Goal: Task Accomplishment & Management: Use online tool/utility

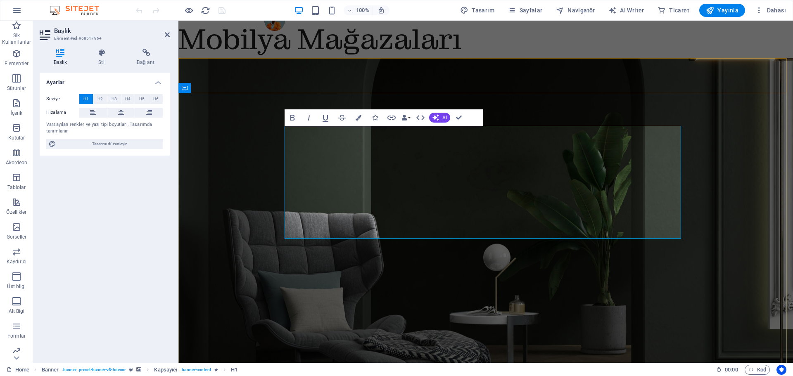
drag, startPoint x: 514, startPoint y: 186, endPoint x: 552, endPoint y: 191, distance: 37.6
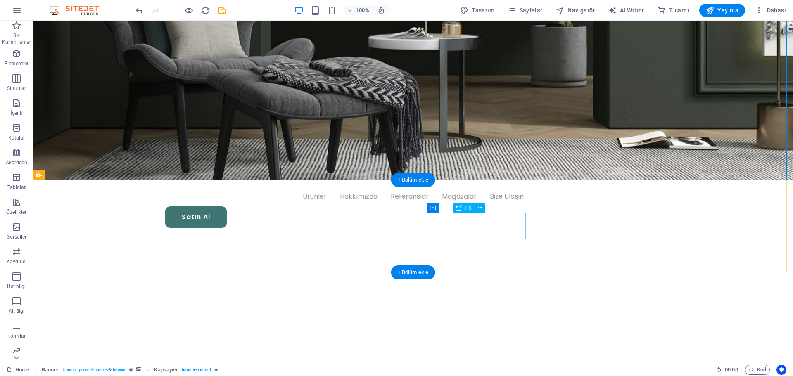
scroll to position [331, 0]
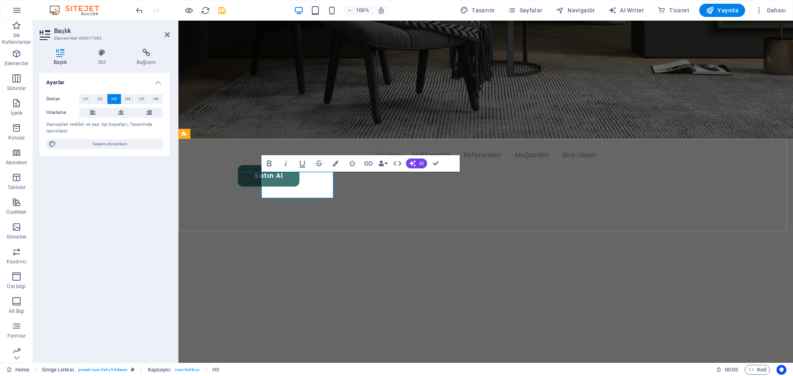
drag, startPoint x: 319, startPoint y: 181, endPoint x: 312, endPoint y: 181, distance: 6.6
drag, startPoint x: 317, startPoint y: 189, endPoint x: 308, endPoint y: 188, distance: 9.5
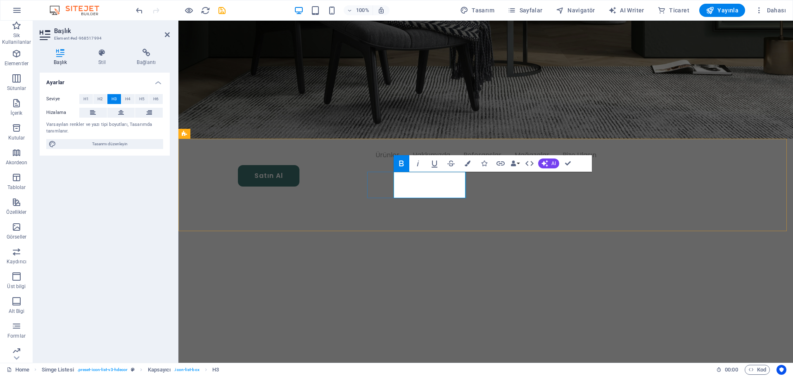
drag, startPoint x: 447, startPoint y: 180, endPoint x: 453, endPoint y: 191, distance: 12.2
drag, startPoint x: 454, startPoint y: 180, endPoint x: 446, endPoint y: 180, distance: 7.9
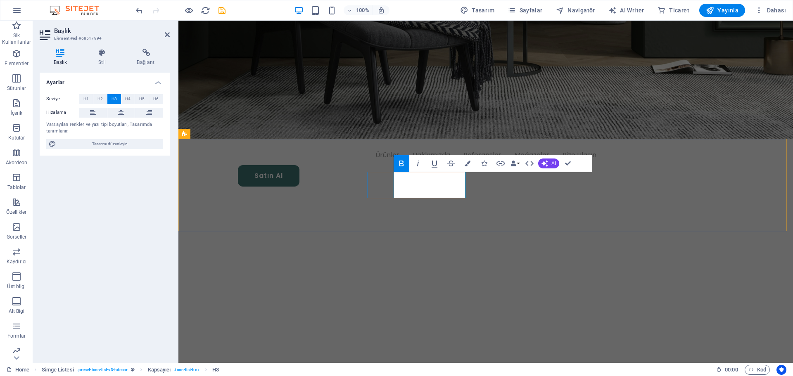
drag, startPoint x: 444, startPoint y: 190, endPoint x: 452, endPoint y: 192, distance: 8.8
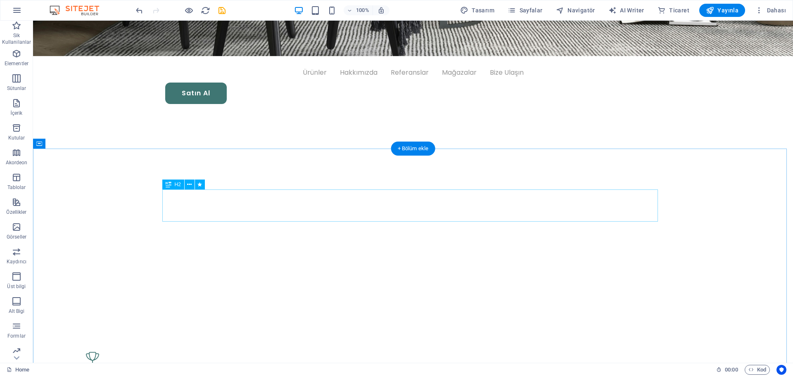
scroll to position [372, 0]
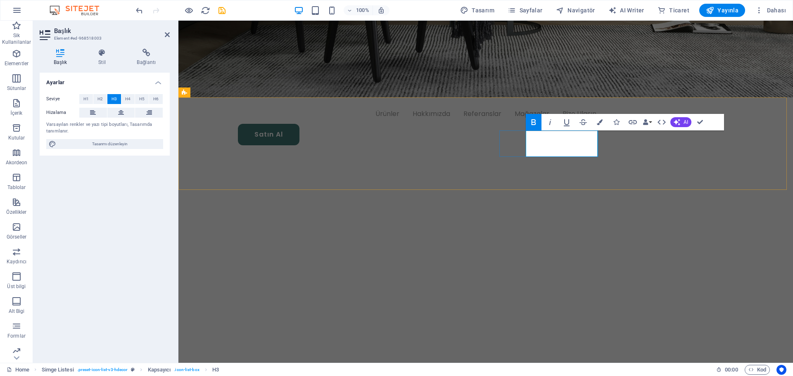
drag, startPoint x: 588, startPoint y: 138, endPoint x: 598, endPoint y: 139, distance: 10.0
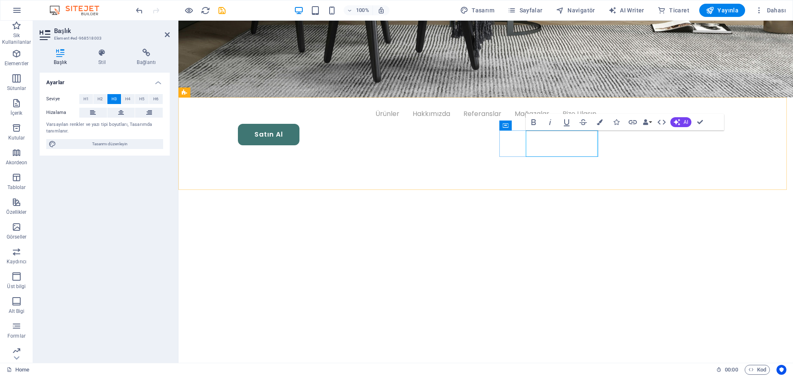
drag, startPoint x: 589, startPoint y: 149, endPoint x: 585, endPoint y: 149, distance: 4.5
drag, startPoint x: 580, startPoint y: 148, endPoint x: 588, endPoint y: 148, distance: 7.4
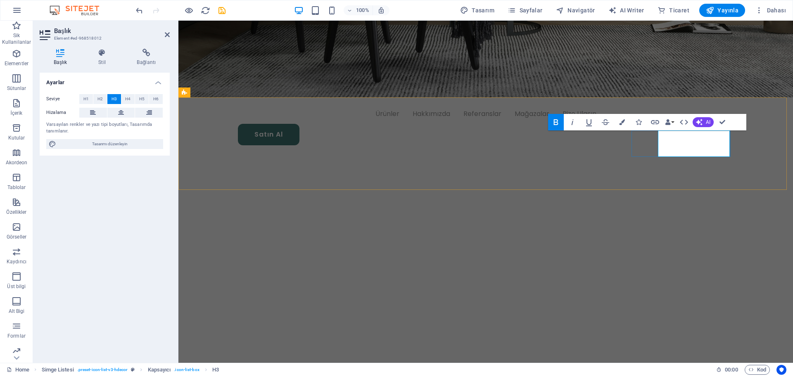
drag, startPoint x: 712, startPoint y: 140, endPoint x: 726, endPoint y: 140, distance: 13.7
drag, startPoint x: 704, startPoint y: 148, endPoint x: 717, endPoint y: 147, distance: 12.8
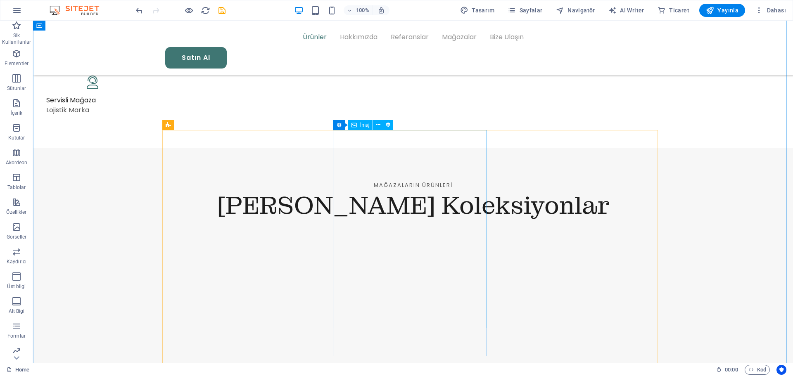
scroll to position [826, 0]
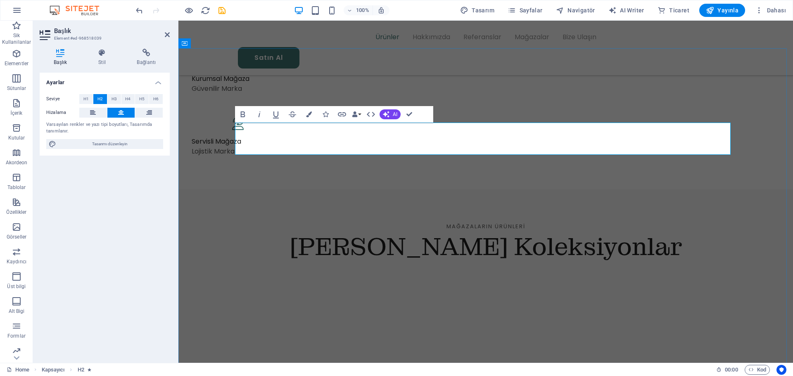
drag, startPoint x: 493, startPoint y: 141, endPoint x: 395, endPoint y: 130, distance: 99.0
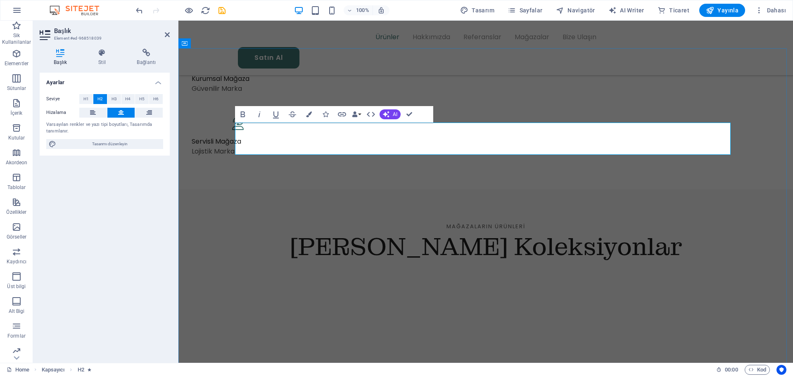
copy h2 "Different Styles"
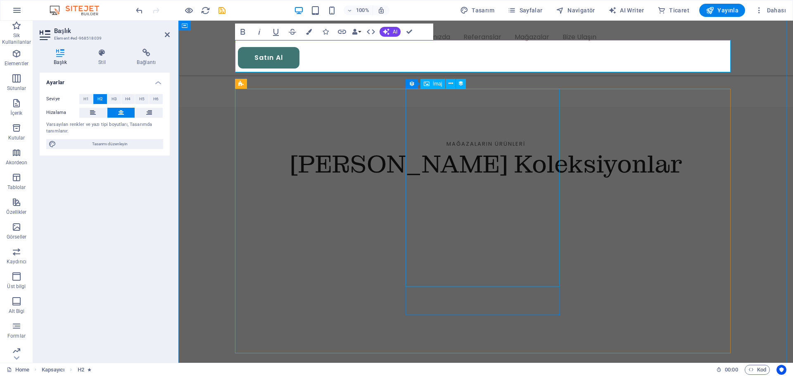
scroll to position [868, 0]
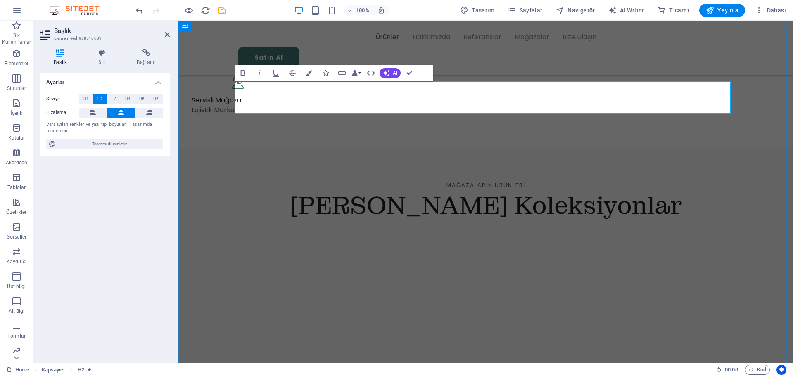
drag, startPoint x: 490, startPoint y: 95, endPoint x: 623, endPoint y: 96, distance: 132.2
drag, startPoint x: 434, startPoint y: 98, endPoint x: 504, endPoint y: 105, distance: 69.8
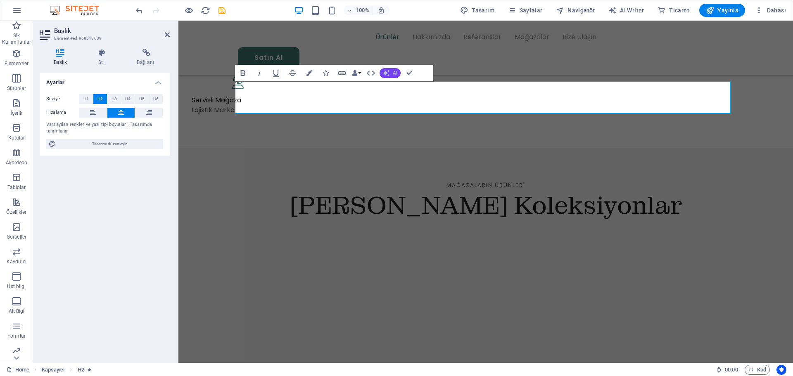
click at [397, 72] on span "AI" at bounding box center [395, 73] width 5 height 5
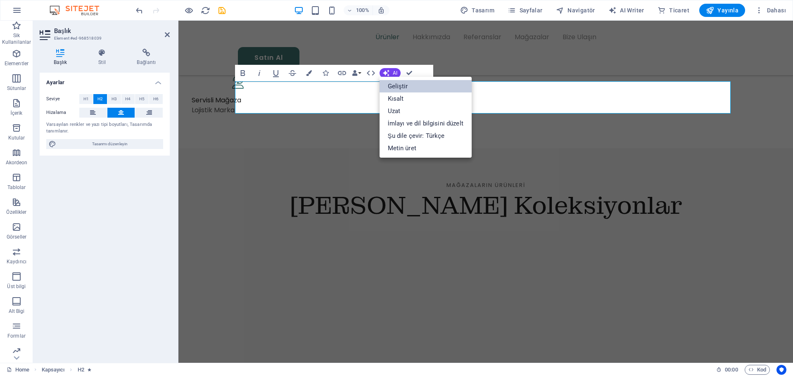
click at [401, 88] on link "Geliştir" at bounding box center [426, 86] width 92 height 12
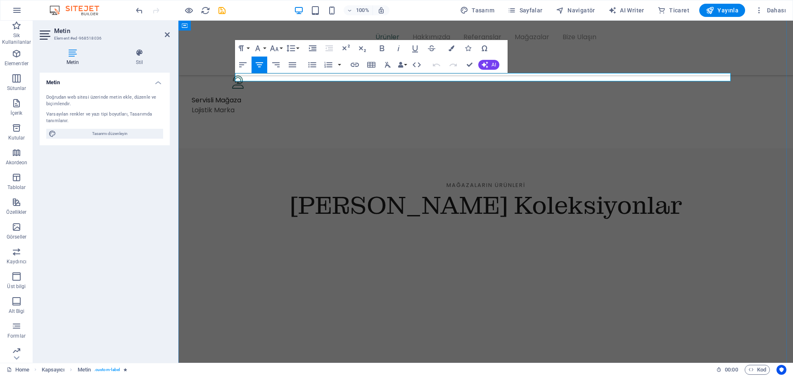
drag, startPoint x: 462, startPoint y: 78, endPoint x: 524, endPoint y: 80, distance: 62.4
copy span "Lookbook"
drag, startPoint x: 462, startPoint y: 78, endPoint x: 447, endPoint y: 76, distance: 15.9
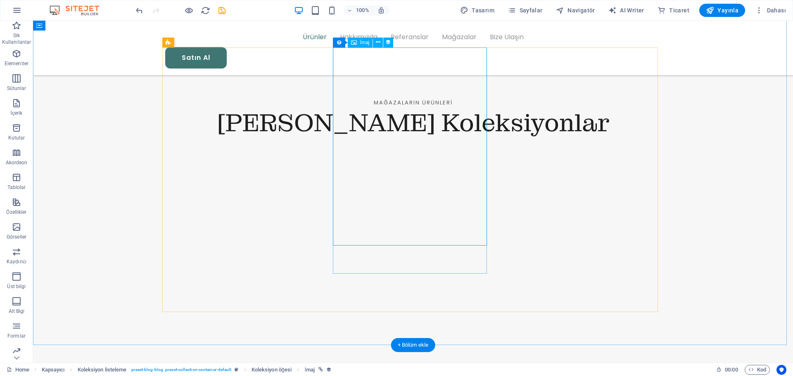
scroll to position [992, 0]
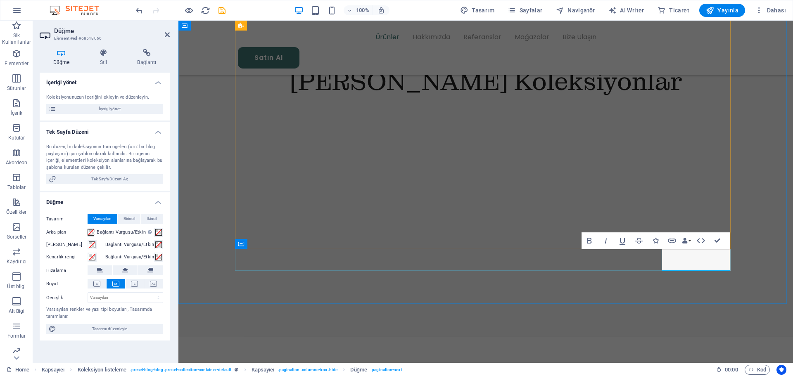
drag, startPoint x: 687, startPoint y: 260, endPoint x: 688, endPoint y: 267, distance: 6.4
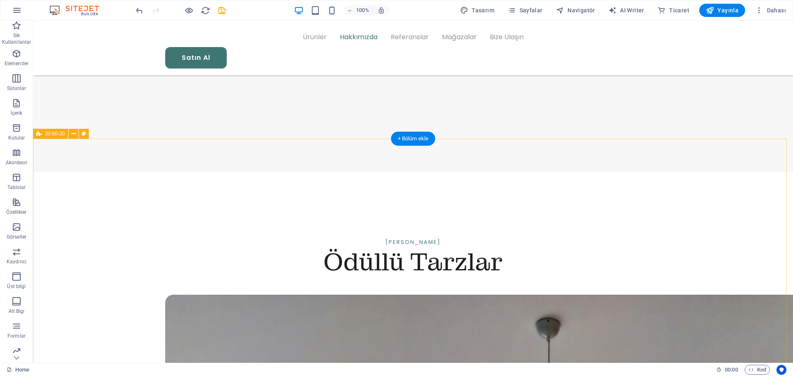
scroll to position [1198, 0]
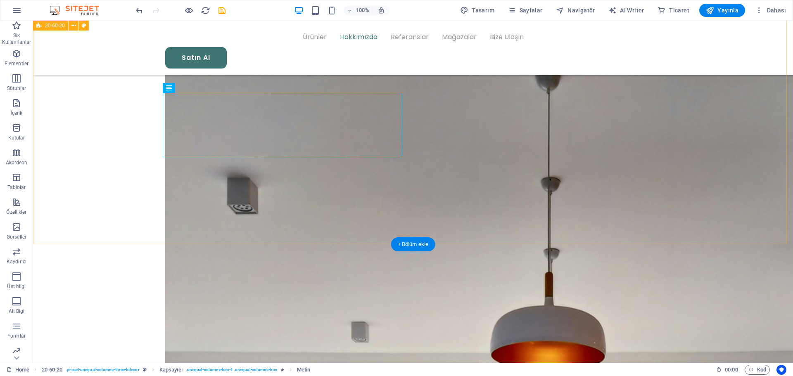
scroll to position [1487, 0]
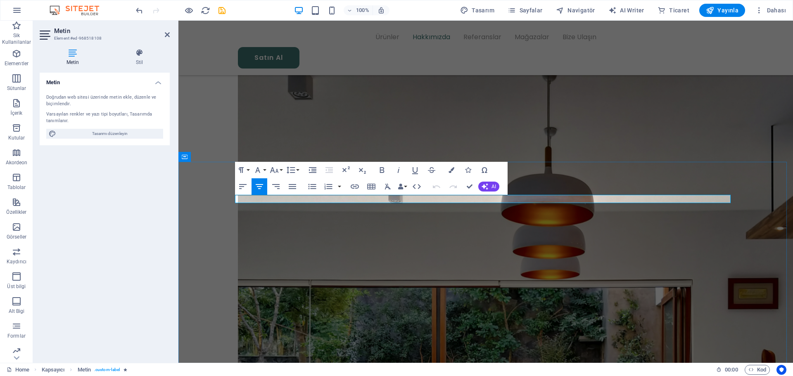
copy span "Testimonials"
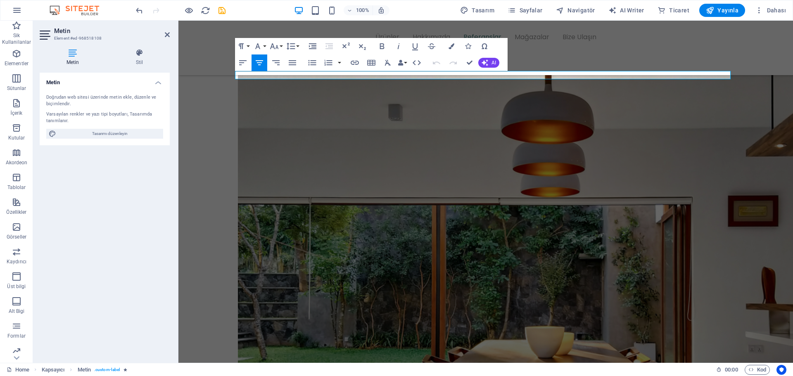
scroll to position [1529, 0]
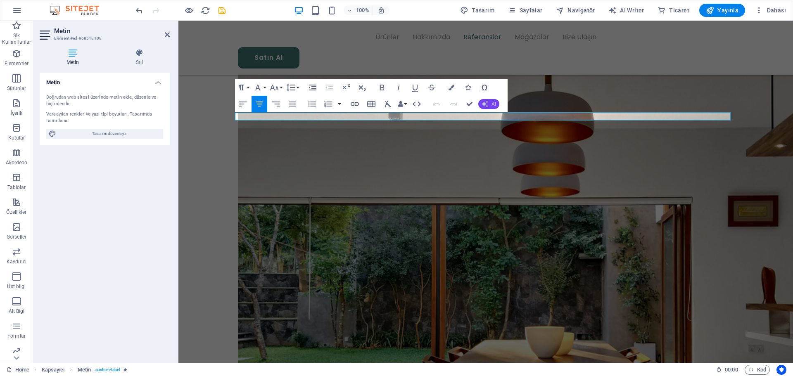
click at [487, 107] on icon "button" at bounding box center [485, 104] width 7 height 7
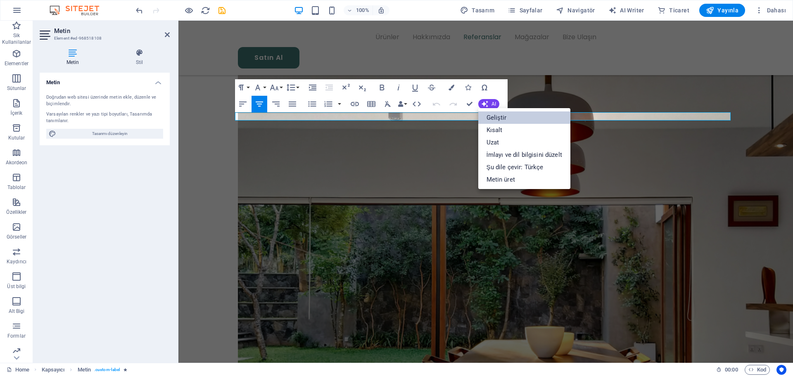
click at [489, 116] on link "Geliştir" at bounding box center [524, 118] width 92 height 12
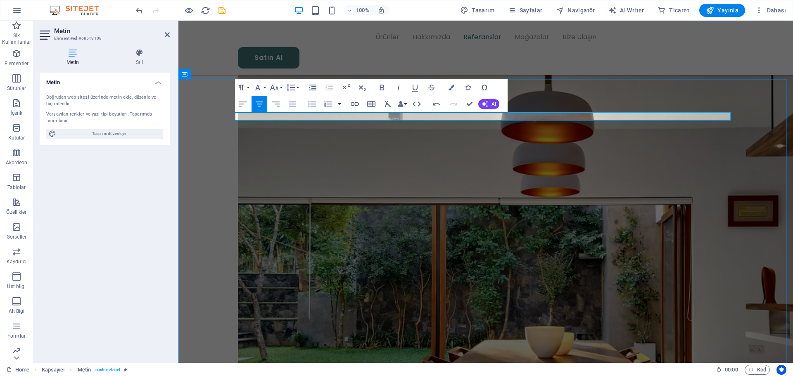
drag, startPoint x: 507, startPoint y: 118, endPoint x: 457, endPoint y: 117, distance: 49.6
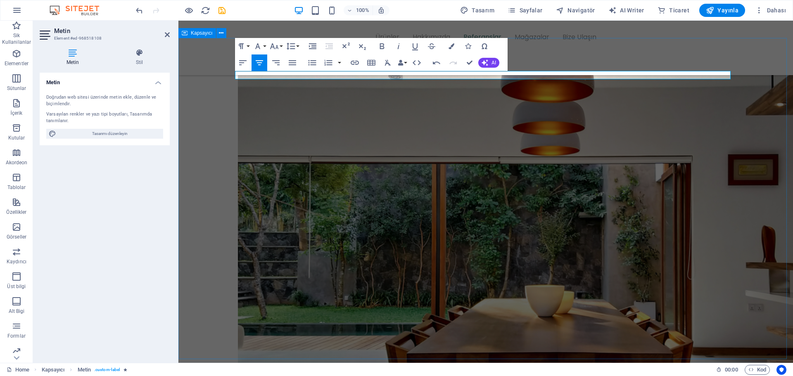
drag, startPoint x: 490, startPoint y: 74, endPoint x: 439, endPoint y: 70, distance: 51.0
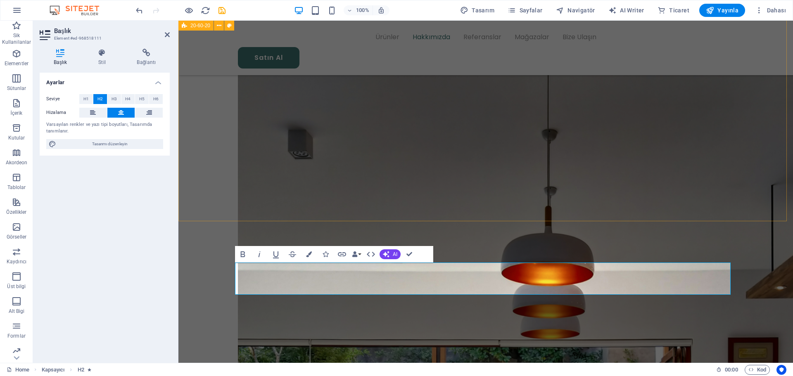
scroll to position [1511, 0]
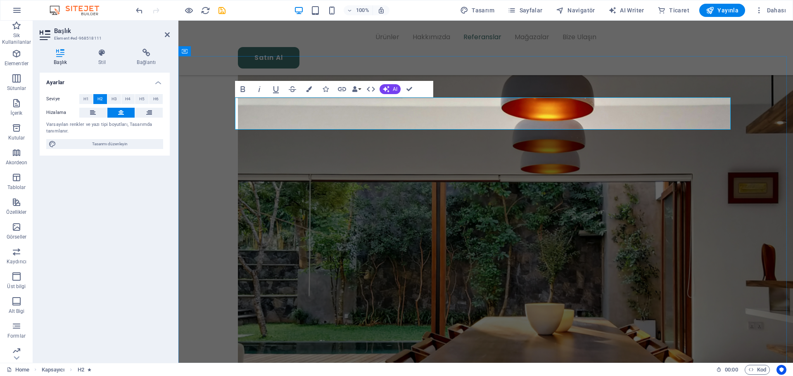
drag, startPoint x: 449, startPoint y: 117, endPoint x: 579, endPoint y: 128, distance: 130.6
copy h2 "Customers"
drag, startPoint x: 438, startPoint y: 114, endPoint x: 398, endPoint y: 111, distance: 40.6
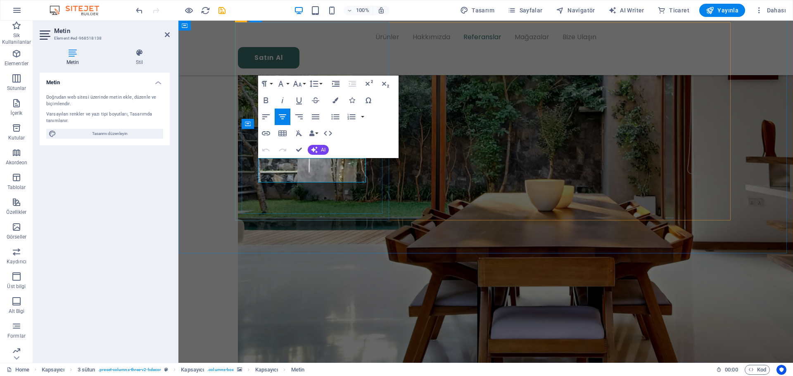
copy span "Uas molestias excepturi sint occaecati cupiditate non provident, similique."
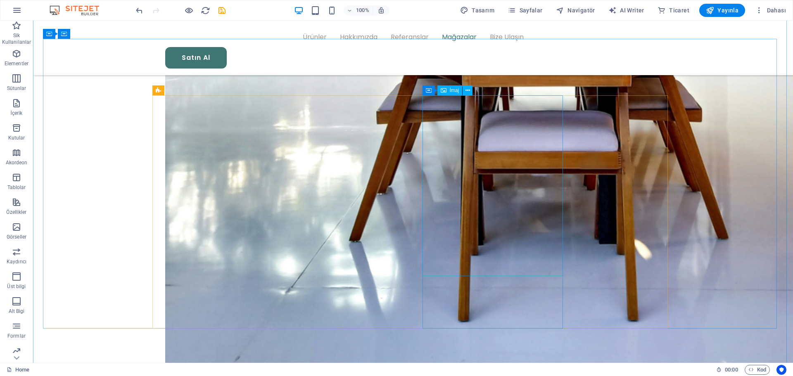
scroll to position [1965, 0]
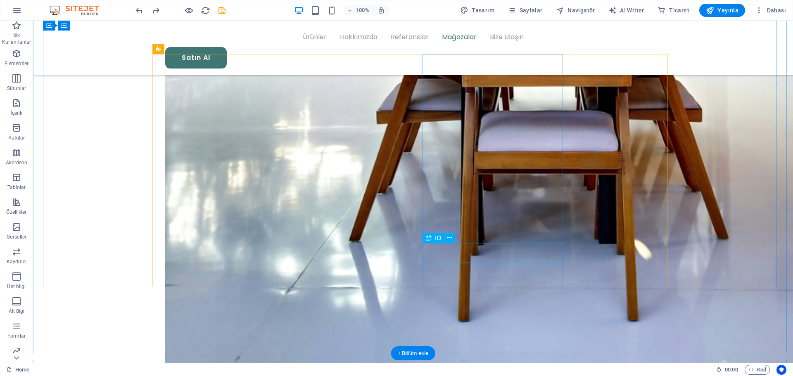
scroll to position [2006, 0]
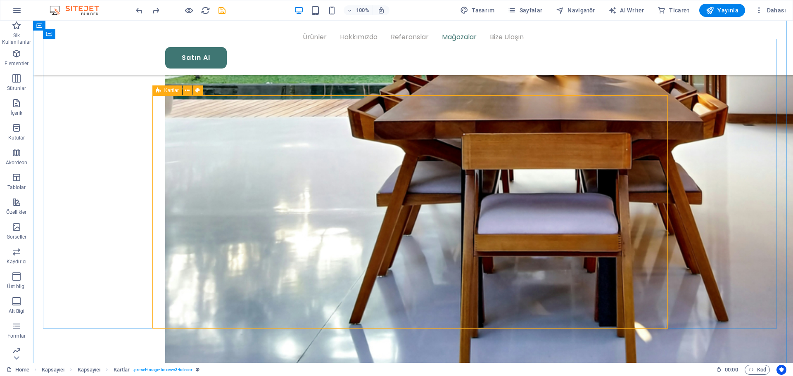
scroll to position [1924, 0]
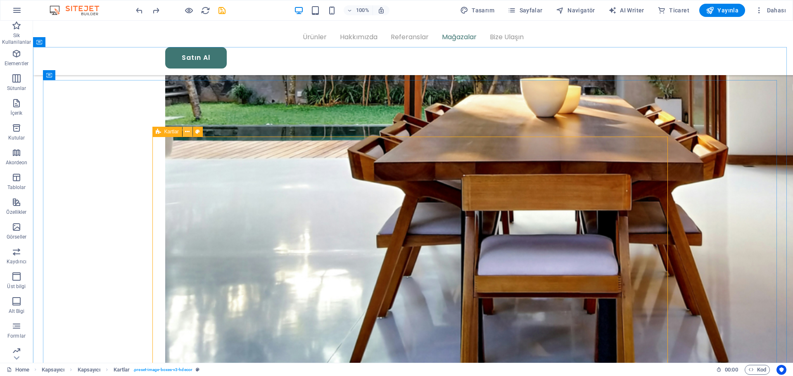
click at [188, 133] on icon at bounding box center [187, 132] width 5 height 9
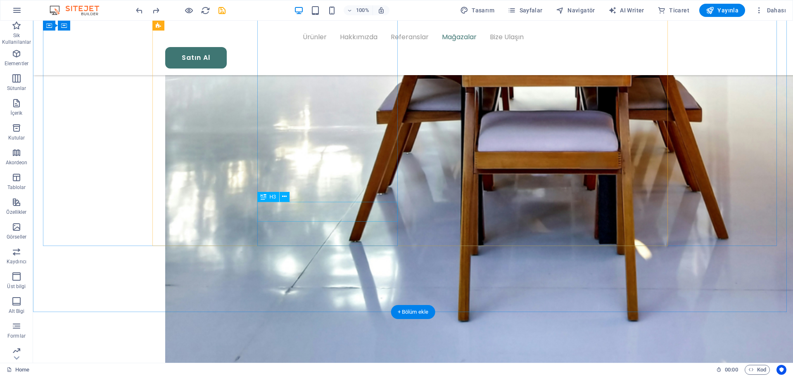
scroll to position [2172, 0]
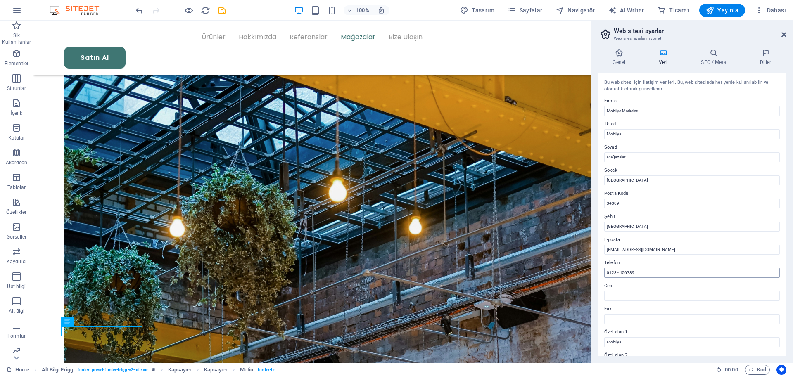
scroll to position [113, 0]
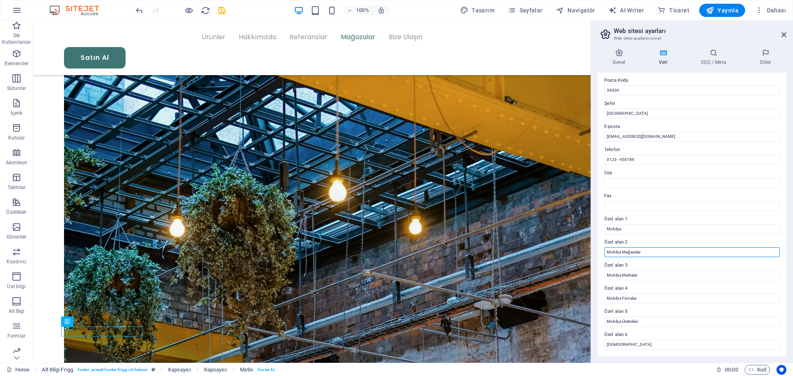
click at [653, 254] on input "Mobilya Mağazalar" at bounding box center [692, 252] width 176 height 10
type input "Mobilya Mağazaları"
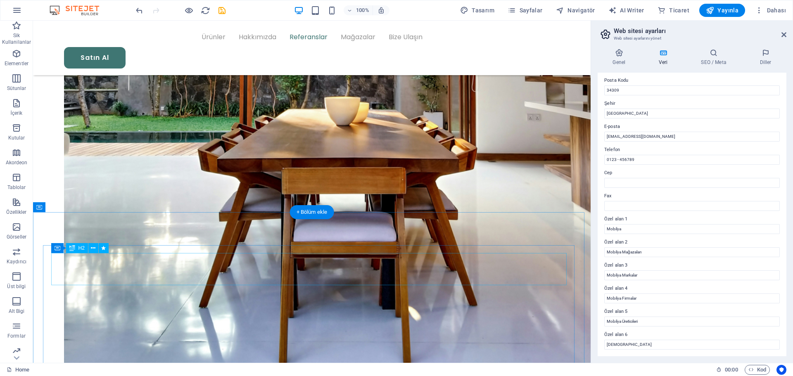
scroll to position [1841, 0]
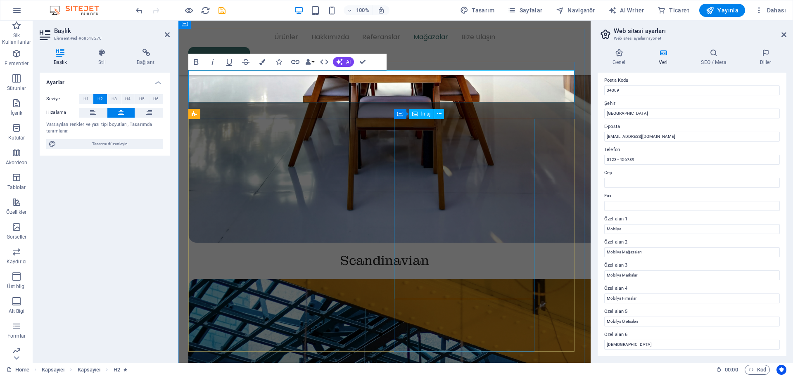
copy h2 "Our Stores"
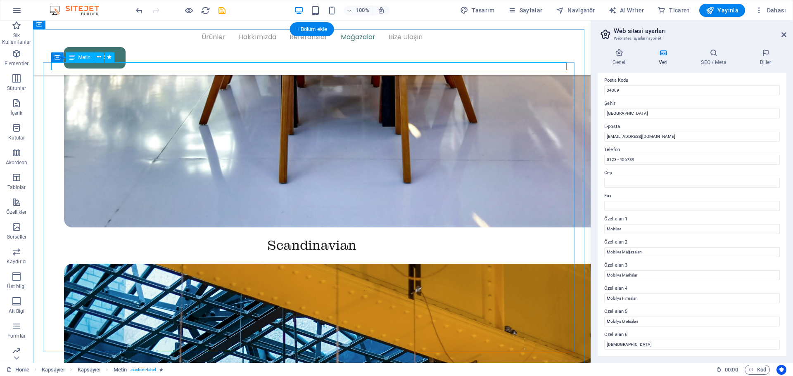
drag, startPoint x: 340, startPoint y: 66, endPoint x: 195, endPoint y: 66, distance: 145.4
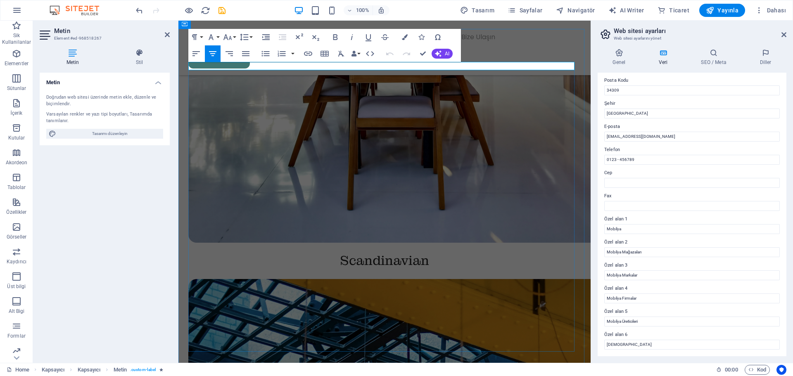
drag, startPoint x: 368, startPoint y: 68, endPoint x: 404, endPoint y: 69, distance: 36.0
copy span "Stores"
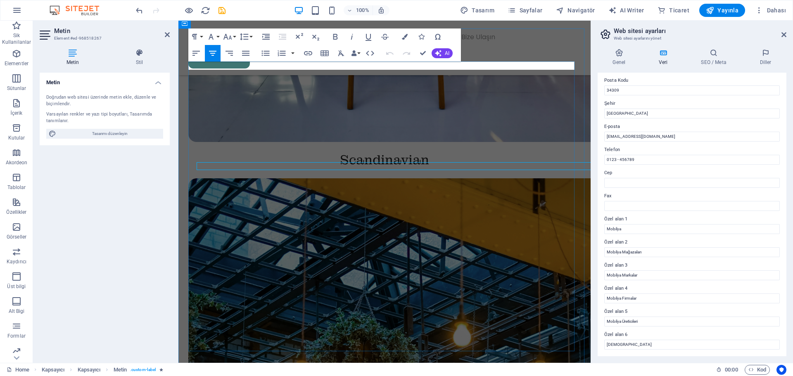
scroll to position [1842, 0]
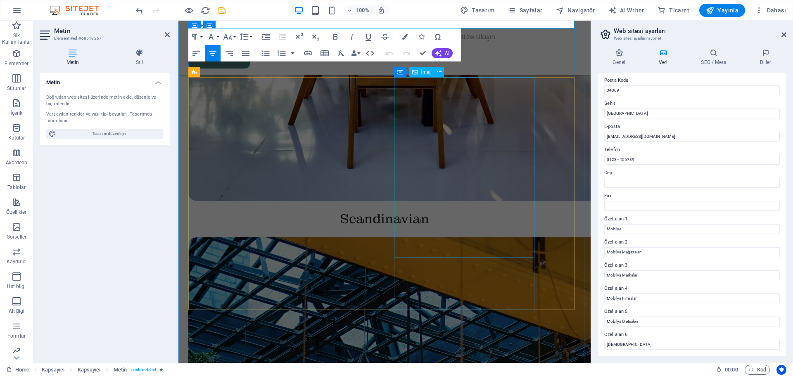
scroll to position [1924, 0]
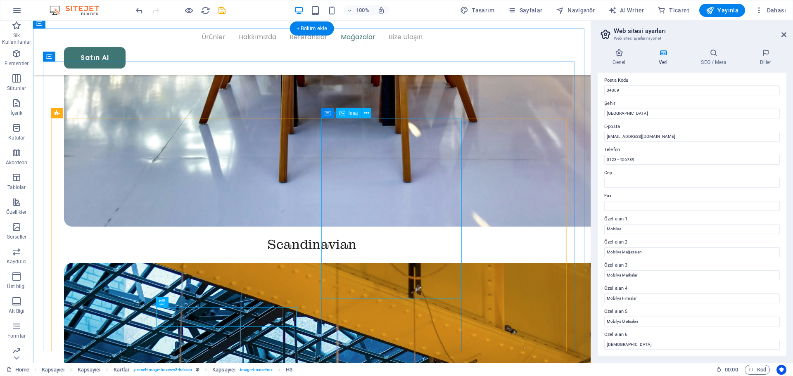
scroll to position [1901, 0]
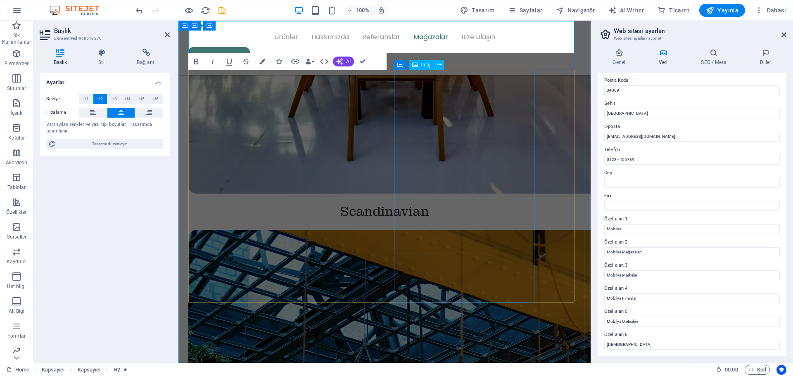
scroll to position [1808, 0]
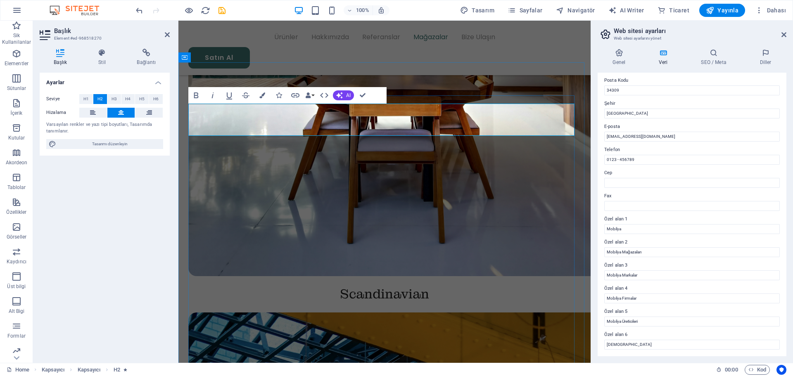
drag, startPoint x: 413, startPoint y: 122, endPoint x: 449, endPoint y: 128, distance: 36.0
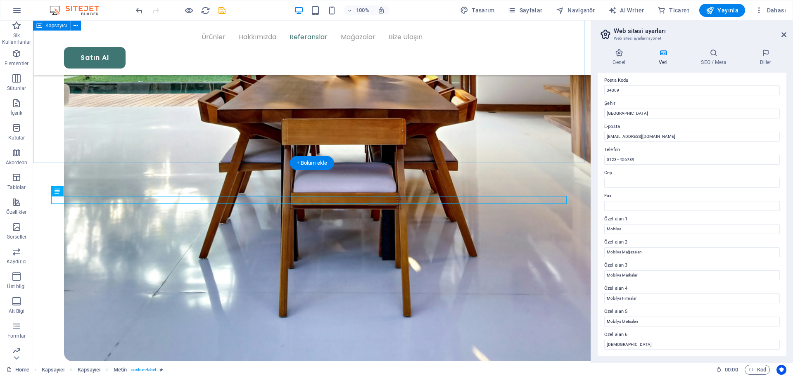
scroll to position [1766, 0]
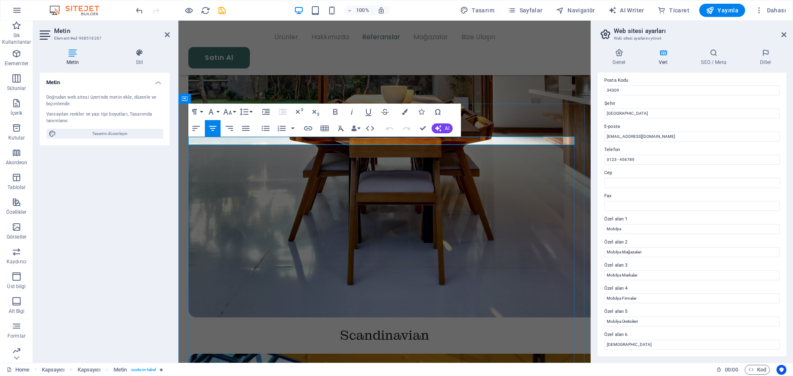
drag, startPoint x: 367, startPoint y: 142, endPoint x: 343, endPoint y: 140, distance: 24.1
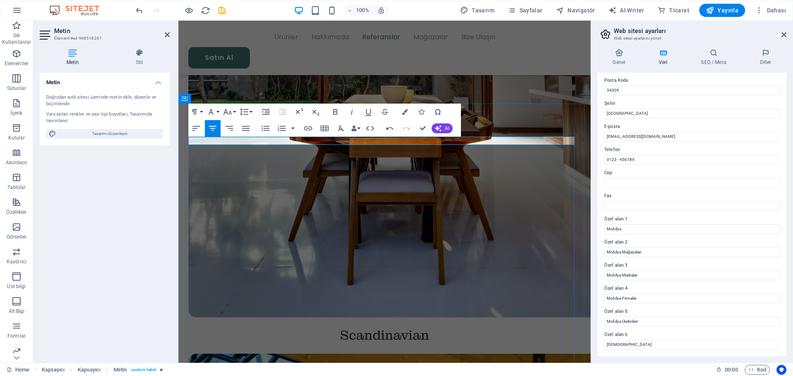
click at [436, 129] on icon "button" at bounding box center [438, 128] width 7 height 7
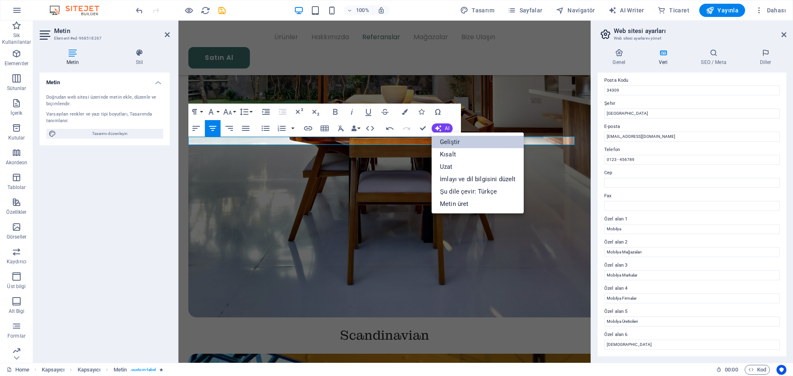
click at [440, 139] on link "Geliştir" at bounding box center [478, 142] width 92 height 12
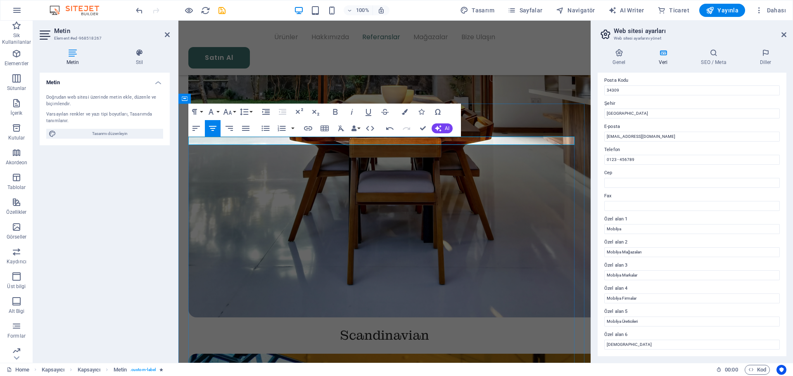
drag, startPoint x: 412, startPoint y: 140, endPoint x: 398, endPoint y: 138, distance: 14.1
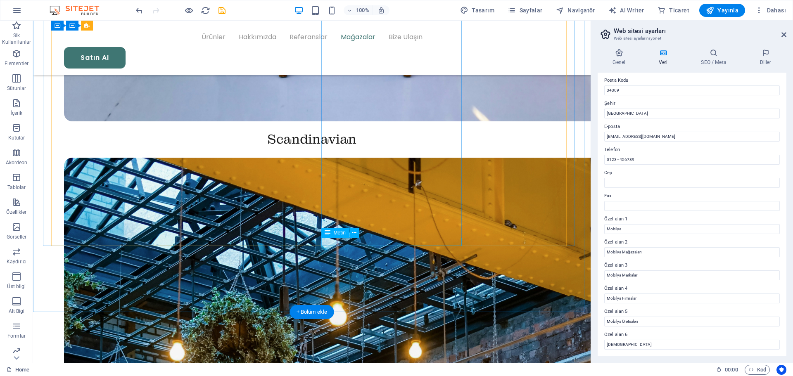
scroll to position [2172, 0]
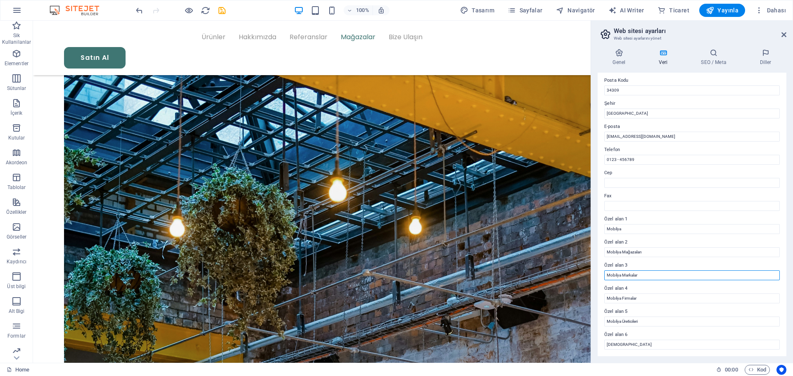
click at [644, 276] on input "Mobilya Markalar" at bounding box center [692, 276] width 176 height 10
click at [606, 274] on input "Mobilya Markaları" at bounding box center [692, 276] width 176 height 10
type input "Mobilya Markaları"
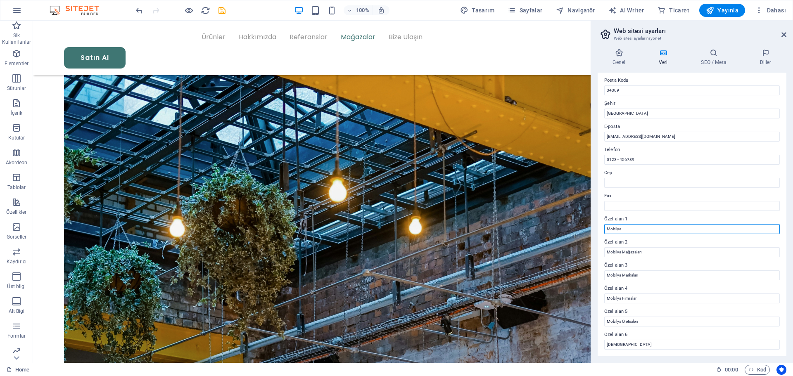
click at [634, 231] on input "Mobilya" at bounding box center [692, 229] width 176 height 10
click at [606, 228] on input "Mobilya" at bounding box center [692, 229] width 176 height 10
click at [658, 229] on input "En İyi Mobilya" at bounding box center [692, 229] width 176 height 10
type input "En İyi Mobilya Firması"
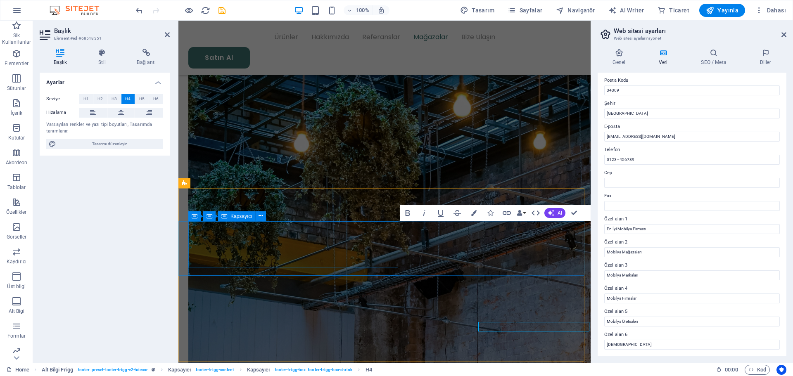
scroll to position [2071, 0]
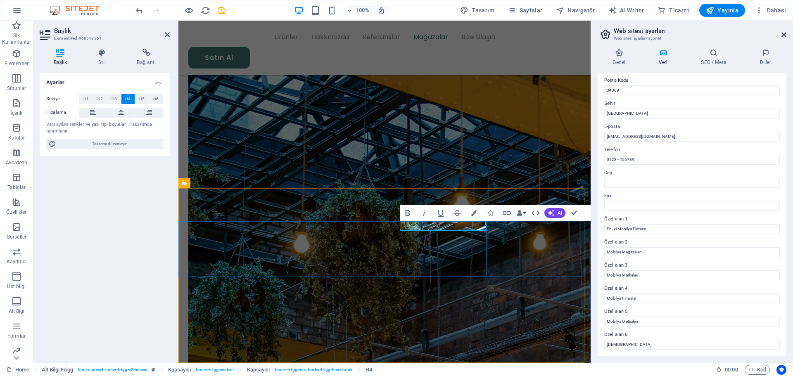
copy span "Quick Links"
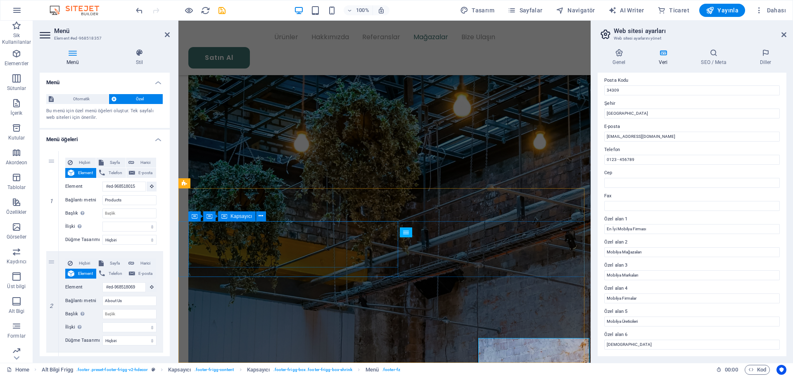
scroll to position [2071, 0]
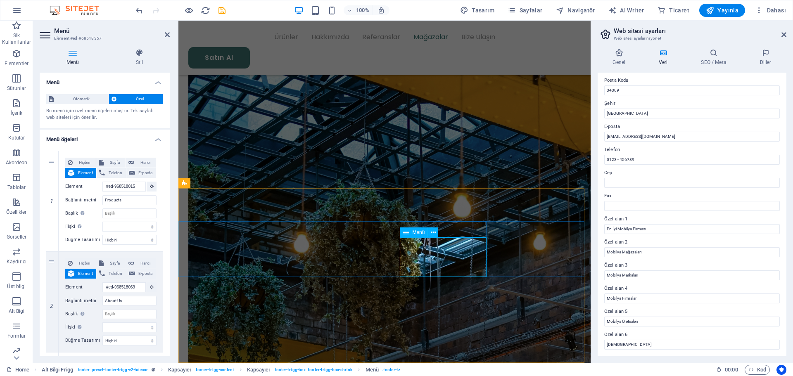
click at [134, 198] on input "Products" at bounding box center [129, 200] width 54 height 10
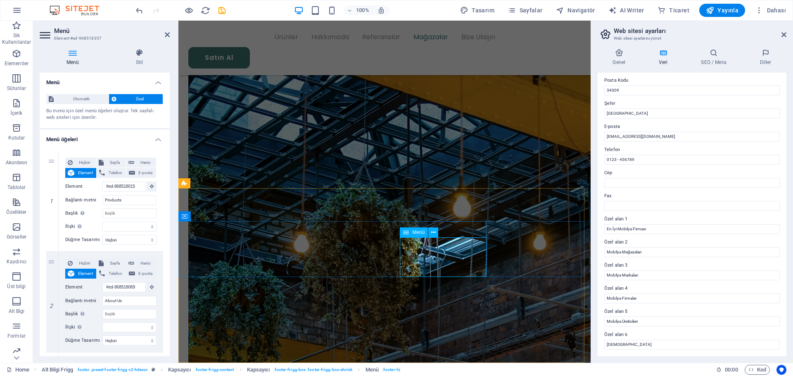
click at [129, 202] on input "Products" at bounding box center [129, 200] width 54 height 10
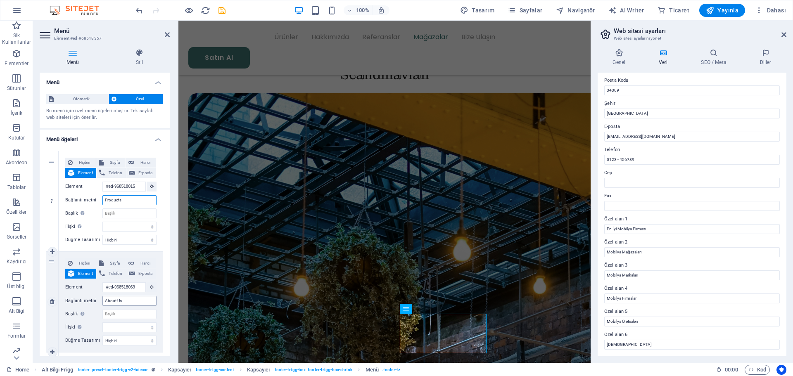
scroll to position [2036, 0]
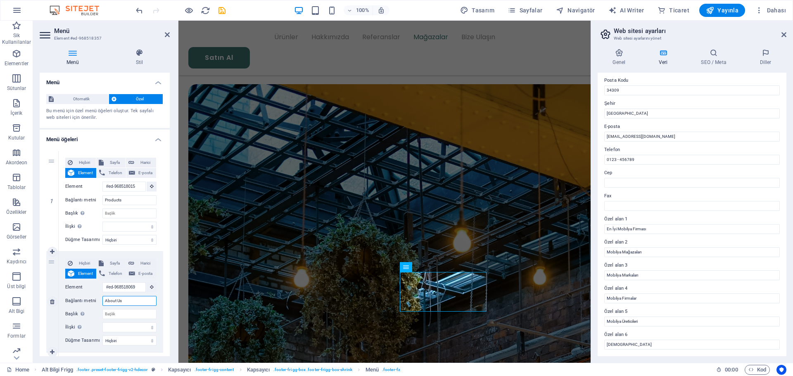
click at [127, 304] on input "About Us" at bounding box center [129, 301] width 54 height 10
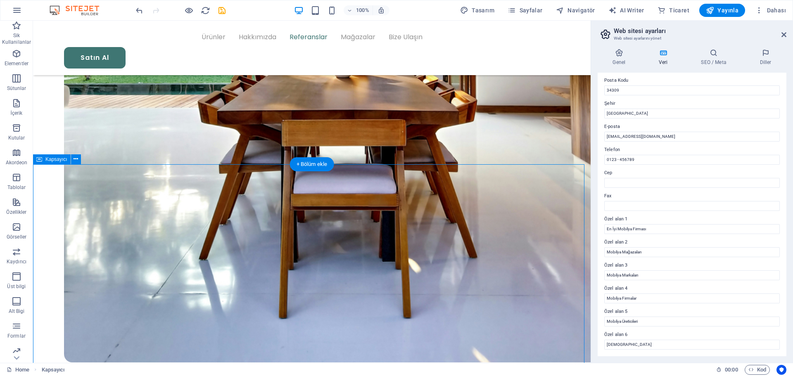
scroll to position [1765, 0]
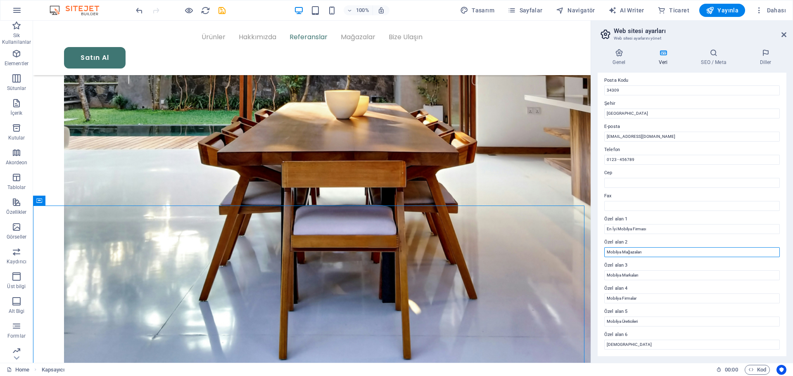
click at [608, 252] on input "Mobilya Mağazaları" at bounding box center [692, 252] width 176 height 10
type input "En İyi Mobilya Mağazaları"
click at [606, 277] on input "Mobilya Markaları" at bounding box center [692, 276] width 176 height 10
type input "En iyi Mobilya Markaları"
click at [606, 299] on input "Mobilya Firmalar" at bounding box center [692, 299] width 176 height 10
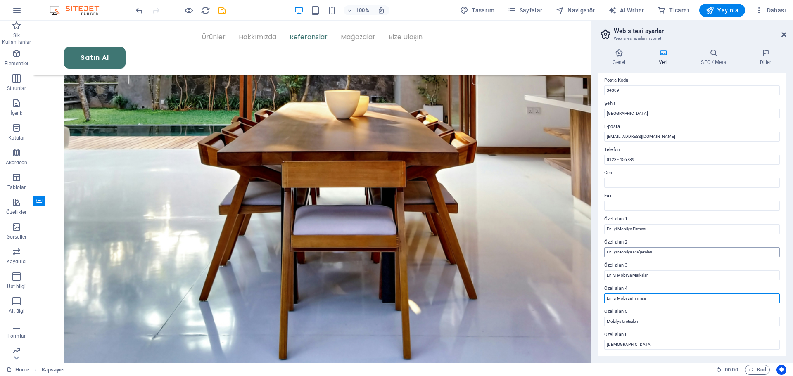
type input "En iyi Mobilya Firmalar"
click at [613, 250] on input "En İyi Mobilya Mağazaları" at bounding box center [692, 252] width 176 height 10
type input "En iyi Mobilya Mağazaları"
click at [611, 226] on input "En İyi Mobilya Firması" at bounding box center [692, 229] width 176 height 10
type input "En iyi Mobilya Firması"
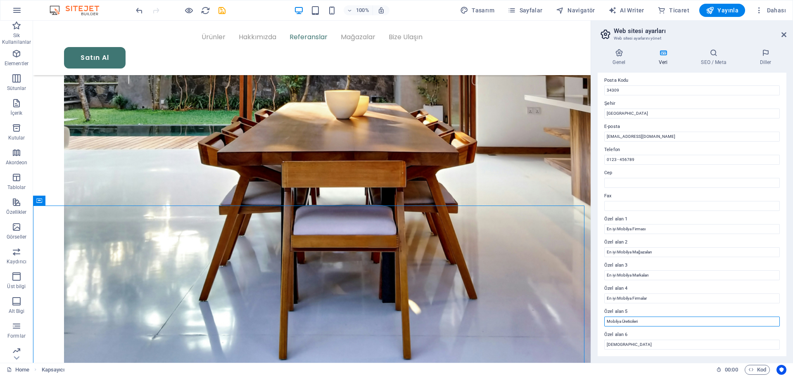
click at [607, 320] on input "Mobilya Üreticileri" at bounding box center [692, 322] width 176 height 10
type input "En iyi Mobilya Üreticileri"
click at [607, 343] on input "[DEMOGRAPHIC_DATA]" at bounding box center [692, 345] width 176 height 10
drag, startPoint x: 649, startPoint y: 345, endPoint x: 633, endPoint y: 344, distance: 15.7
click at [633, 344] on input "En iyi Mobilya İsimleri" at bounding box center [692, 345] width 176 height 10
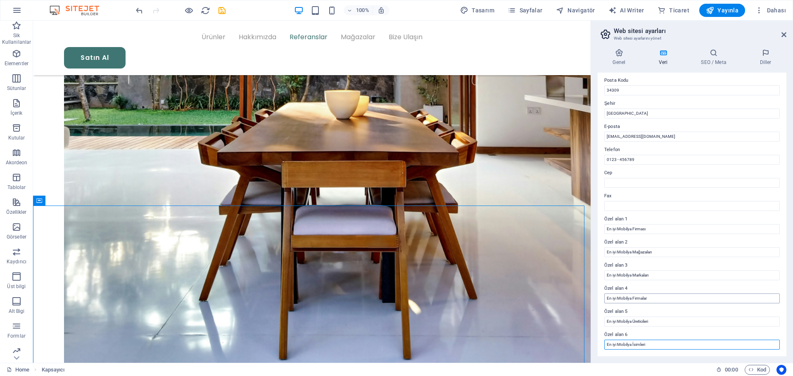
type input "En iyi Mobilya İsimleri"
click at [664, 299] on input "En iyi Mobilya Firmalar" at bounding box center [692, 299] width 176 height 10
type input "En iyi Mobilya Firmaları"
click at [657, 344] on input "En iyi Mobilya İsimleri" at bounding box center [692, 345] width 176 height 10
drag, startPoint x: 650, startPoint y: 343, endPoint x: 633, endPoint y: 345, distance: 17.4
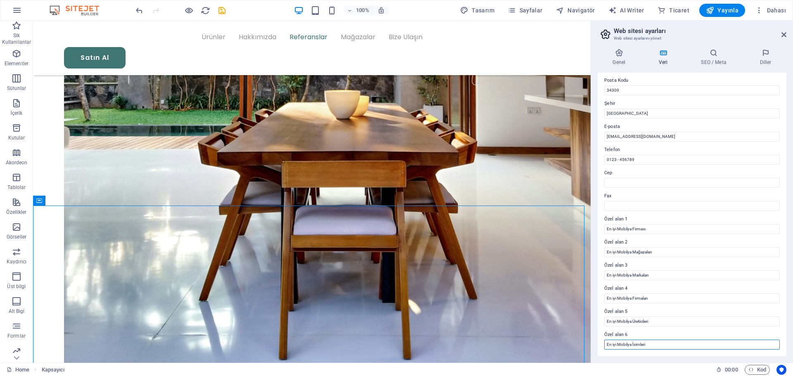
click at [633, 345] on input "En iyi Mobilya İsimleri" at bounding box center [692, 345] width 176 height 10
type input "En iyi Mobilya Kalitesi"
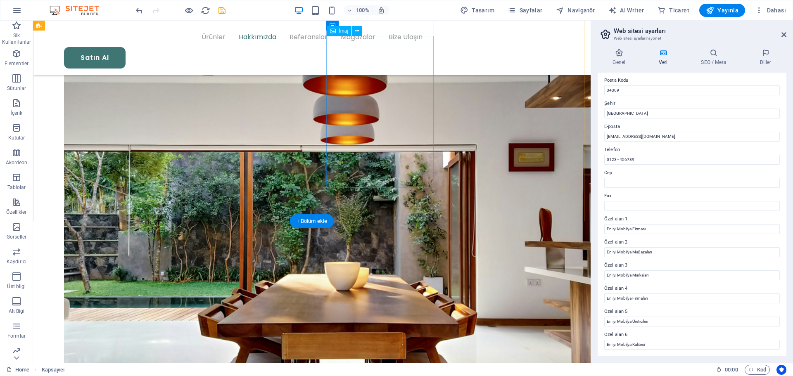
scroll to position [1428, 0]
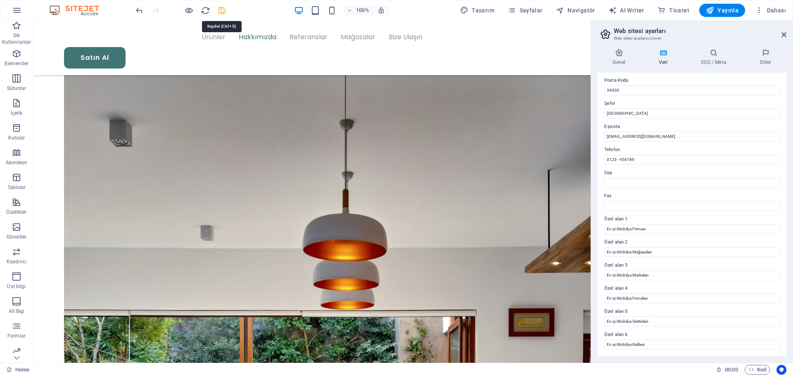
click at [222, 12] on icon "save" at bounding box center [222, 11] width 10 height 10
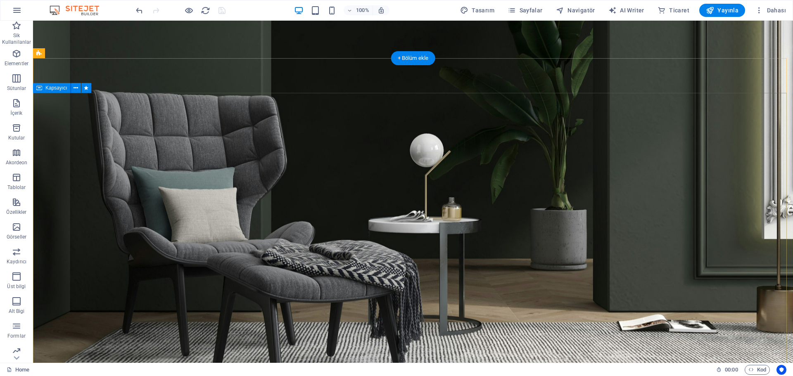
scroll to position [0, 0]
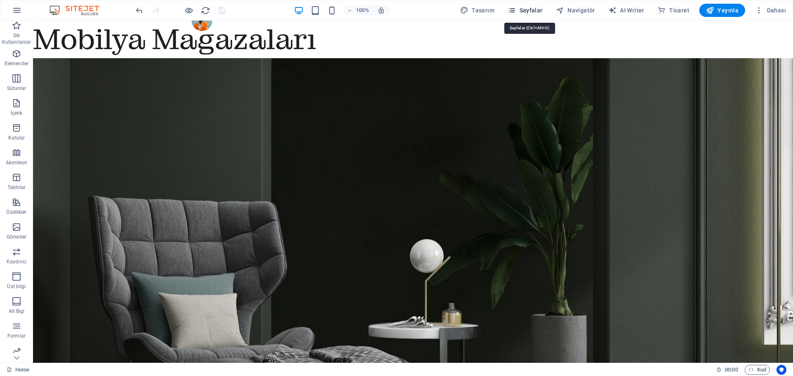
click at [533, 13] on span "Sayfalar" at bounding box center [525, 10] width 35 height 8
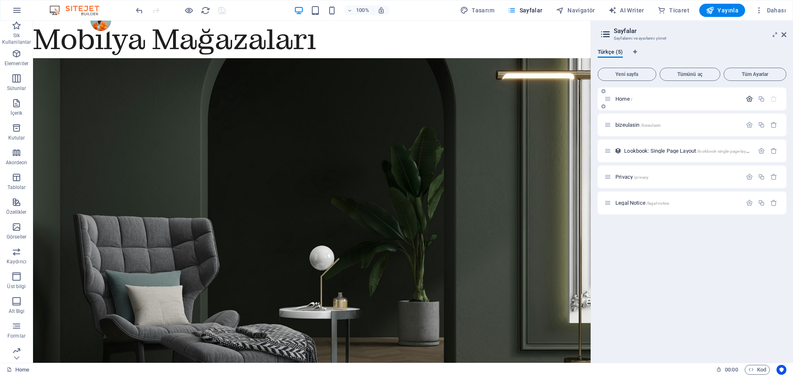
click at [747, 98] on icon "button" at bounding box center [749, 98] width 7 height 7
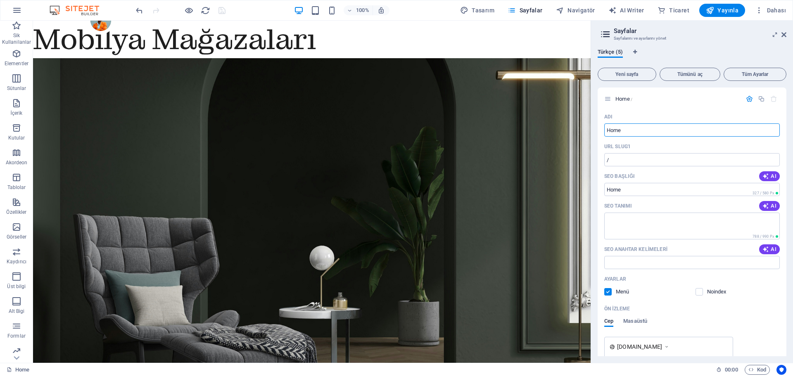
drag, startPoint x: 653, startPoint y: 131, endPoint x: 592, endPoint y: 134, distance: 61.2
click at [592, 134] on aside "Sayfalar Sayfalarını ve ayarlarını yönet Türkçe (5) Yeni sayfa Tümünü aç Tüm Ay…" at bounding box center [692, 192] width 202 height 343
click at [636, 129] on input "Home" at bounding box center [692, 130] width 176 height 13
type input "Mobilya"
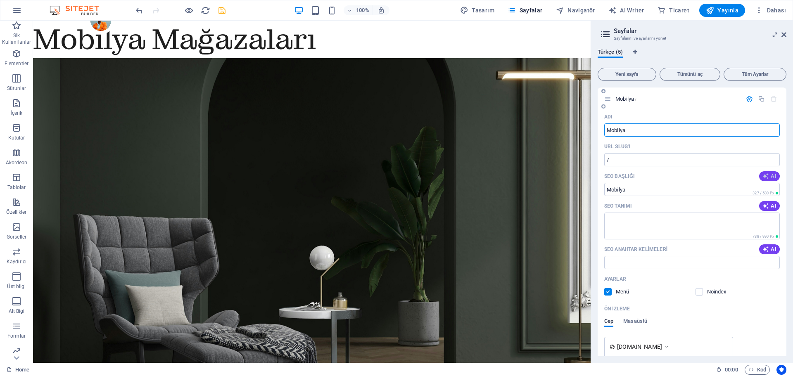
click at [768, 176] on span "AI" at bounding box center [770, 176] width 14 height 7
type input "Türkiyenin En İyi Mobilyaları"
click at [770, 208] on span "AI" at bounding box center [770, 206] width 14 height 7
type textarea "Evinize şıklık ve konfor katacak, ödüllü markaların modern mobilyalarını keşfed…"
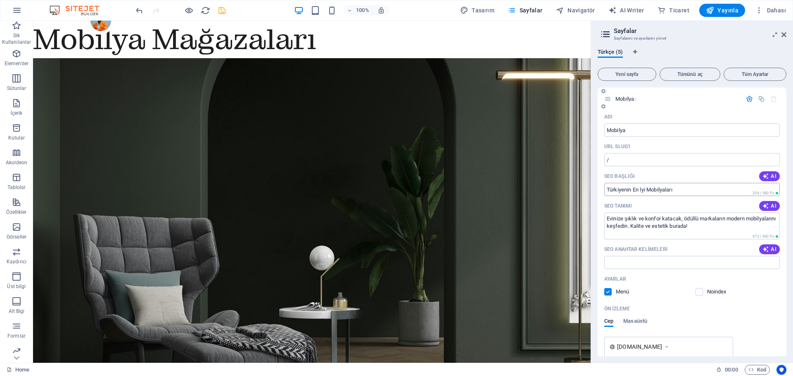
click at [679, 191] on input "Türkiyenin En İyi Mobilyaları" at bounding box center [692, 189] width 176 height 13
drag, startPoint x: 676, startPoint y: 191, endPoint x: 667, endPoint y: 191, distance: 8.7
click at [667, 191] on input "Türkiyenin En İyi Mobilyaları" at bounding box center [692, 189] width 176 height 13
type input "Türkiyenin En İyi Mobilya Markalari"
click at [764, 250] on icon "button" at bounding box center [766, 249] width 7 height 7
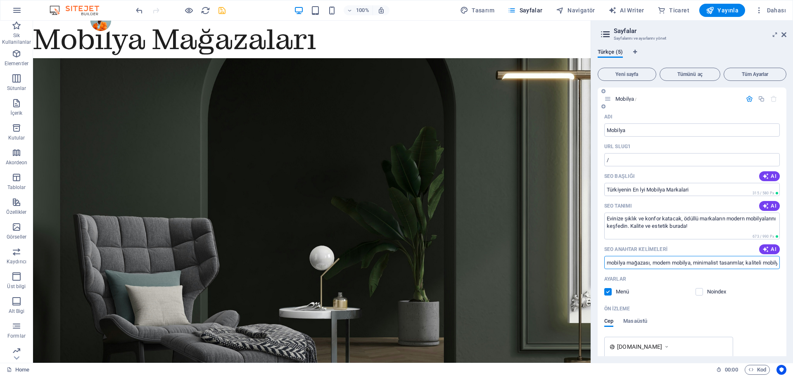
click at [607, 263] on input "mobilya mağazası, modern mobilya, minimalist tasarımlar, kaliteli mobilya, ödül…" at bounding box center [692, 262] width 176 height 13
click at [668, 266] on input "en iyi mobilya mağazası, modern mobilya, minimalist tasarımlar, kaliteli mobily…" at bounding box center [692, 262] width 176 height 13
click at [724, 262] on input "en iyi mobilya mağazası, en iyi modern mobilya, minimalist tasarımlar, kaliteli…" at bounding box center [692, 262] width 176 height 13
click at [695, 259] on input "en iyi mobilya mağazası, en iyi modern mobilya, en iyi minimalist tasarımlar, k…" at bounding box center [692, 262] width 176 height 13
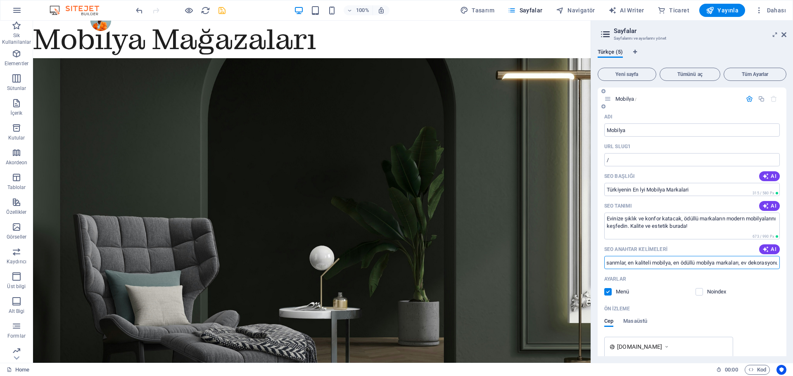
scroll to position [0, 170]
click at [739, 262] on input "en iyi mobilya mağazası, en iyi modern mobilya, en iyi minimalist tasarımlar, e…" at bounding box center [692, 262] width 176 height 13
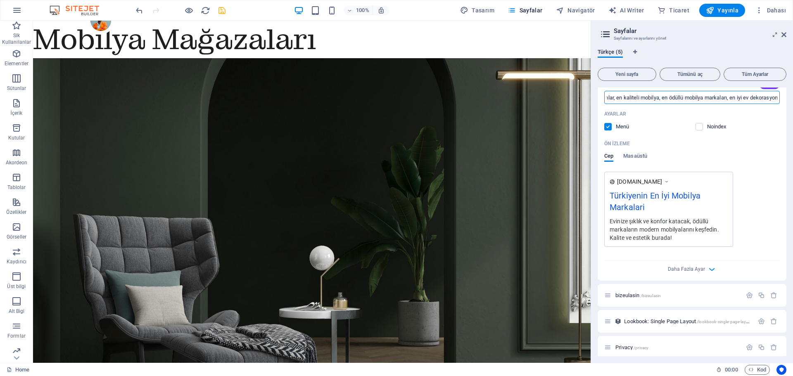
scroll to position [197, 0]
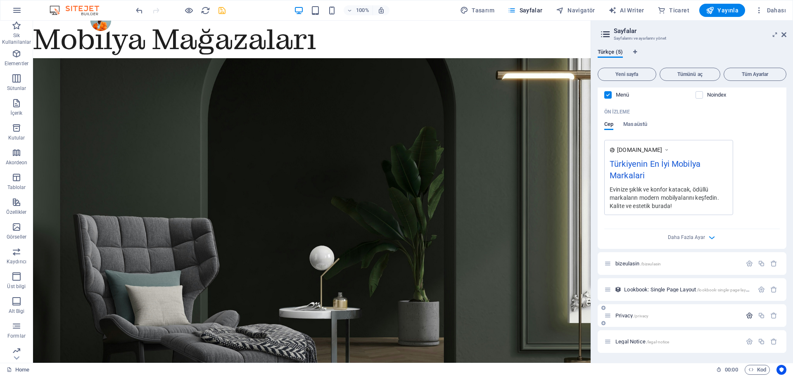
type input "en iyi mobilya mağazası, en iyi modern mobilya, en iyi minimalist tasarımlar, e…"
click at [747, 315] on icon "button" at bounding box center [749, 315] width 7 height 7
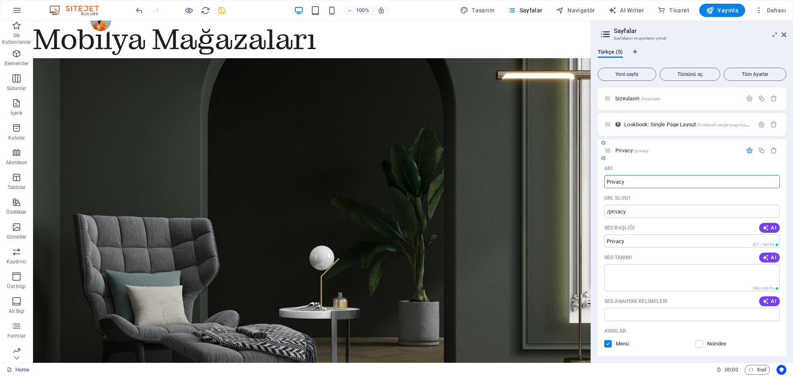
click at [631, 180] on input "Privacy" at bounding box center [692, 181] width 176 height 13
drag, startPoint x: 629, startPoint y: 184, endPoint x: 598, endPoint y: 184, distance: 31.0
click at [598, 184] on div "Adı Privacy ​ URL SLUG'ı /privacy ​ SEO Başlığı AI Privacy ​ 327 / 580 Px SEO T…" at bounding box center [692, 330] width 189 height 336
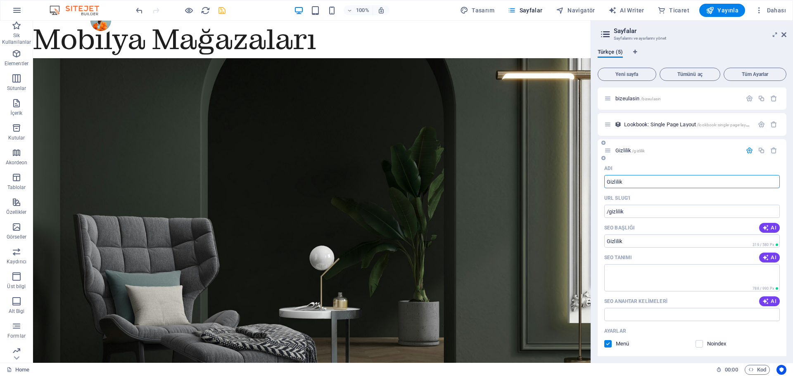
type input "Gizlilik"
type input "/gizlilik"
type input "Gizlilik"
click at [646, 246] on input "Gizlilik" at bounding box center [692, 241] width 176 height 13
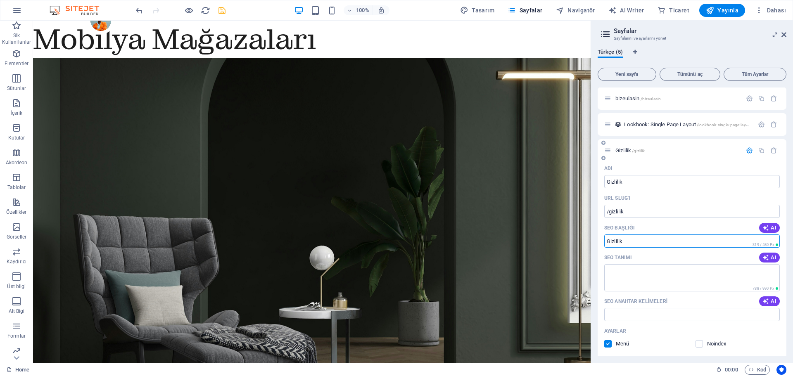
click at [646, 246] on input "Gizlilik" at bounding box center [692, 241] width 176 height 13
type input "En iyi Mobilya Mağazalari"
click at [768, 261] on icon "button" at bounding box center [766, 258] width 7 height 7
type textarea "Türkiyenin en iyi mobilya mağazaları ile kaliteli ve şık mobilyalara ulaşın. Hı…"
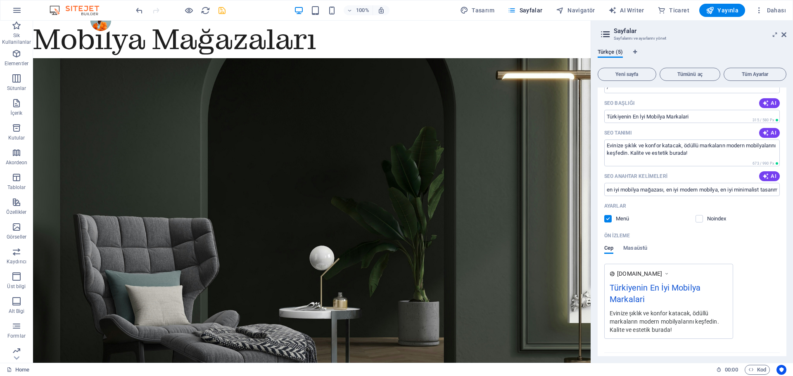
scroll to position [0, 0]
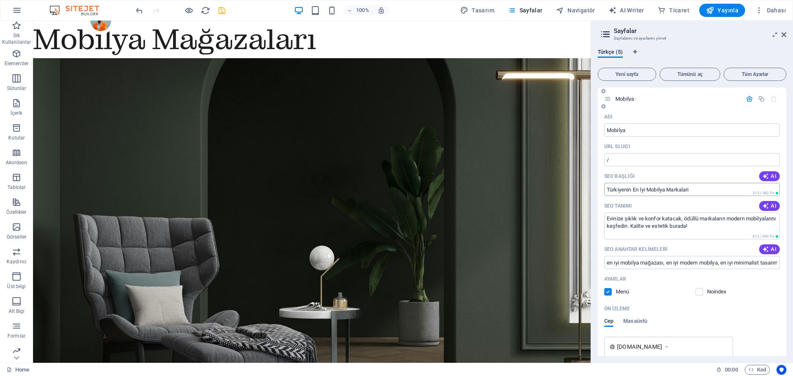
click at [695, 187] on input "Türkiyenin En İyi Mobilya Markalari" at bounding box center [692, 189] width 176 height 13
type input "Türkiyenin En İyi Mobilya Markalar Listesi 2025 Fırsatlar"
click at [762, 204] on icon "button" at bounding box center [766, 206] width 9 height 9
type textarea "En kaliteli mobilyalarla evinize şıklık katın! Modern ve minimal tasarımlar, öd…"
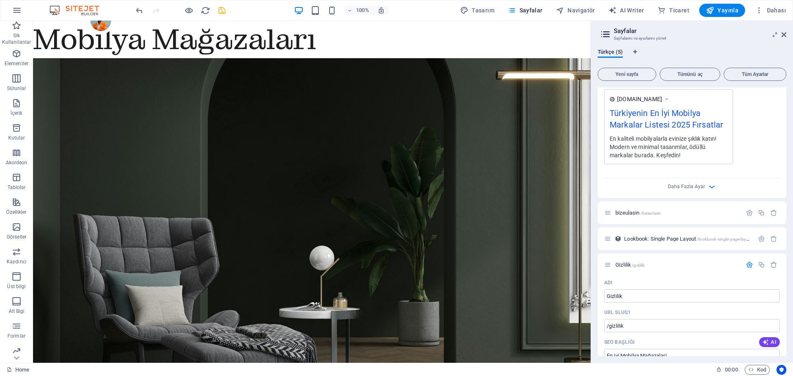
scroll to position [455, 0]
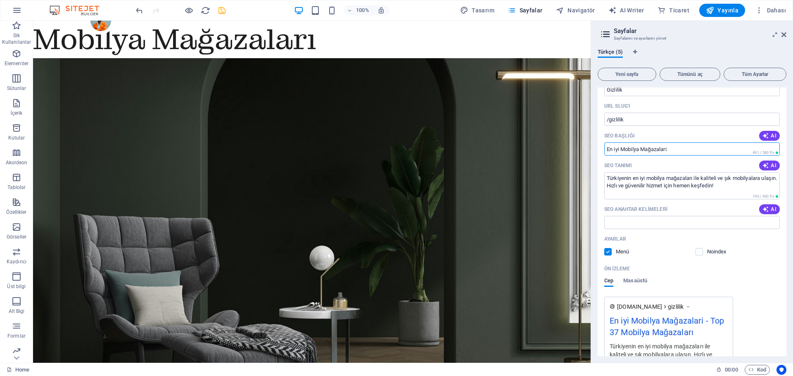
click at [683, 152] on input "En iyi Mobilya Mağazalari" at bounding box center [692, 149] width 176 height 13
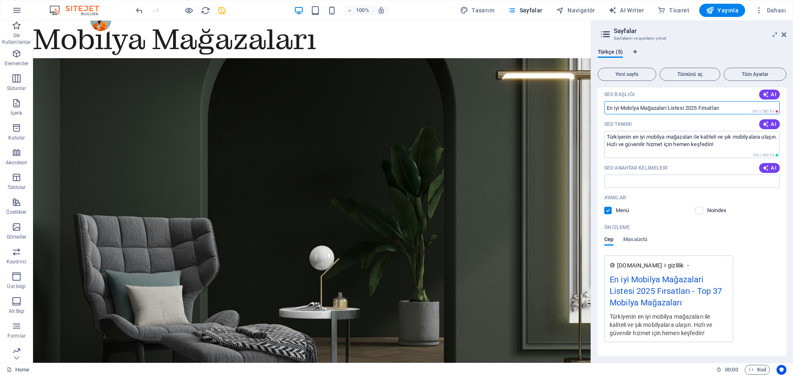
drag, startPoint x: 669, startPoint y: 110, endPoint x: 662, endPoint y: 107, distance: 8.5
click at [661, 107] on input "En iyi Mobilya Mağazalari Listesi 2025 Fırsatları" at bounding box center [692, 107] width 176 height 13
type input "En iyi Mobilya Mağaza Listesi 2025 Fırsatları"
click at [765, 167] on icon "button" at bounding box center [766, 168] width 7 height 7
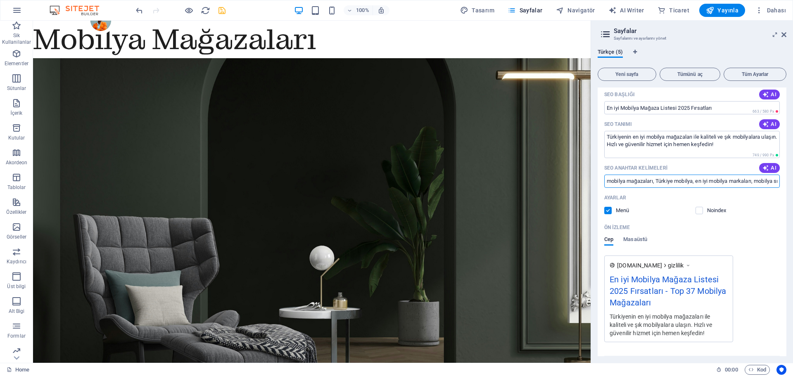
click at [607, 181] on input "mobilya mağazaları, Türkiye mobilya, en iyi mobilya markaları, mobilya sıralama…" at bounding box center [692, 181] width 176 height 13
type input "en iyi mobilya mağazaları, Türkiye mobilya, en iyi mobilya markaları, mobilya s…"
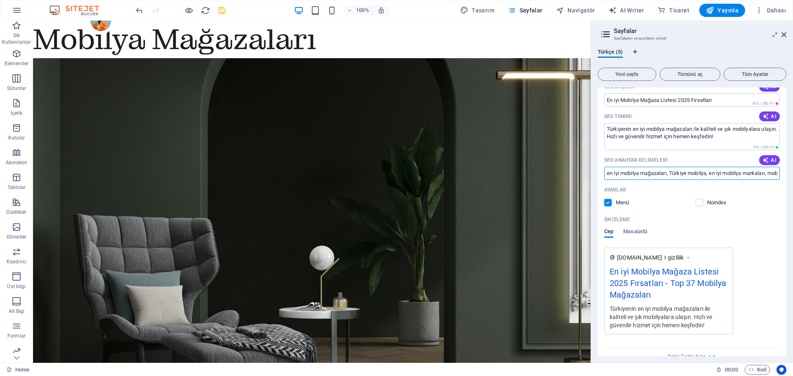
scroll to position [545, 0]
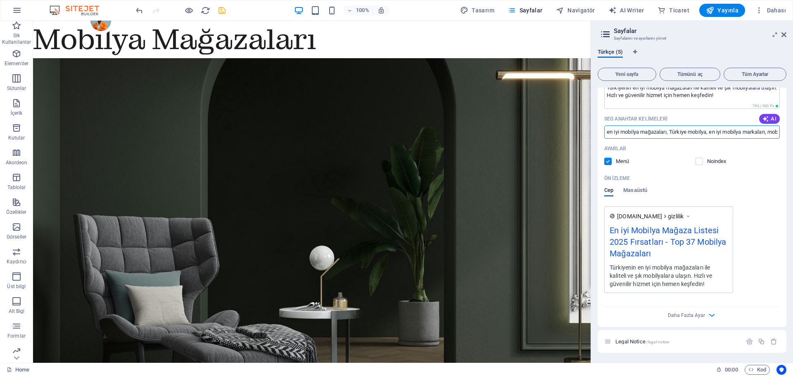
click at [219, 10] on icon "save" at bounding box center [222, 11] width 10 height 10
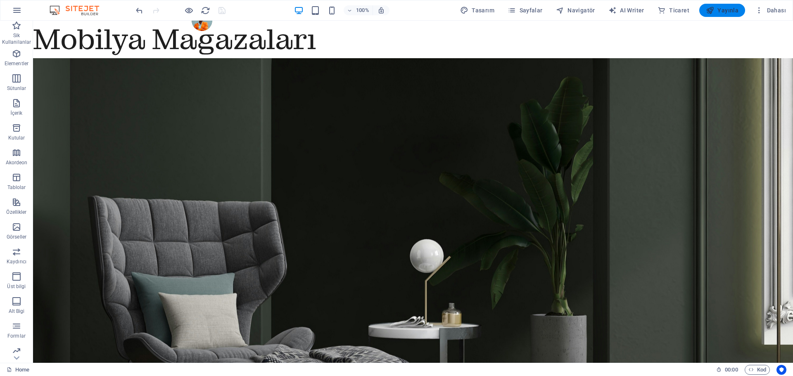
click at [714, 10] on icon "button" at bounding box center [710, 10] width 8 height 8
